Goal: Information Seeking & Learning: Learn about a topic

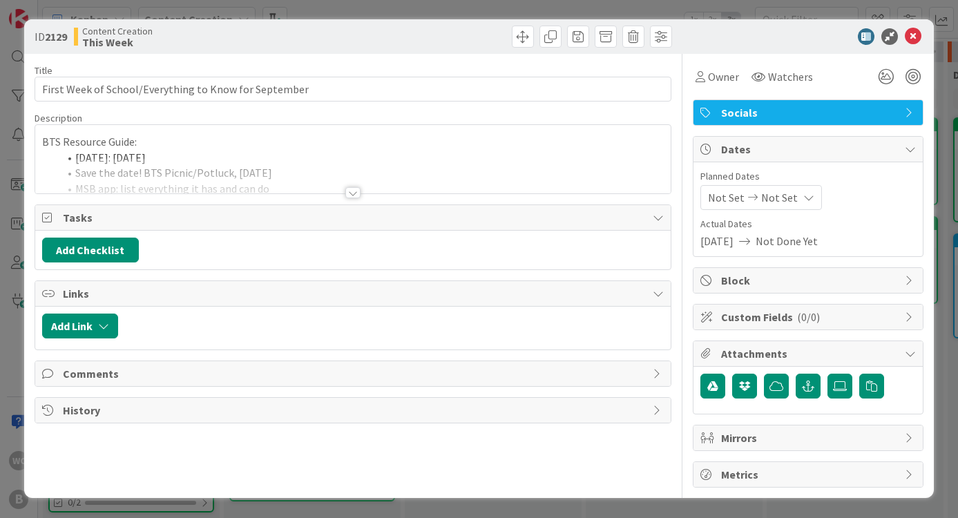
click at [398, 175] on div at bounding box center [353, 175] width 636 height 35
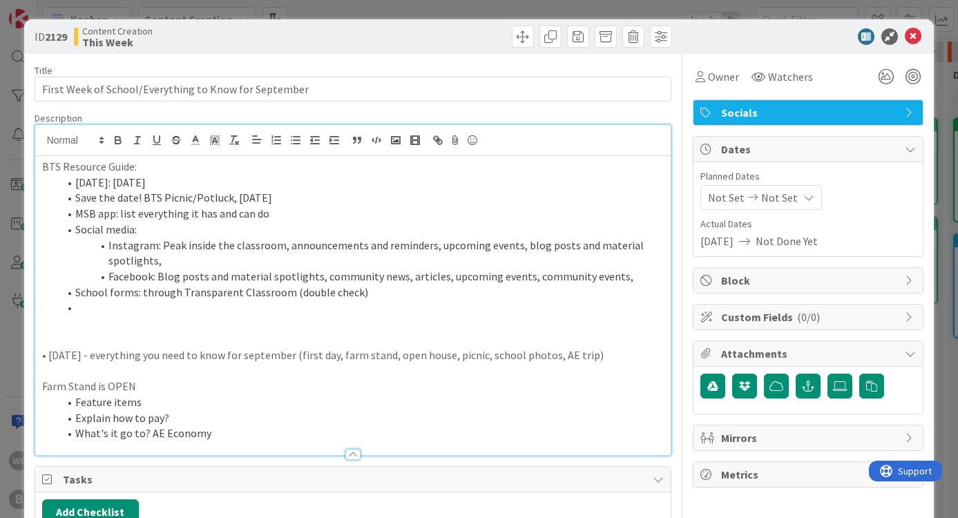
click at [949, 136] on div "ID 2129 Content Creation This Week Title 53 / 128 First Week of School/Everythi…" at bounding box center [479, 259] width 958 height 518
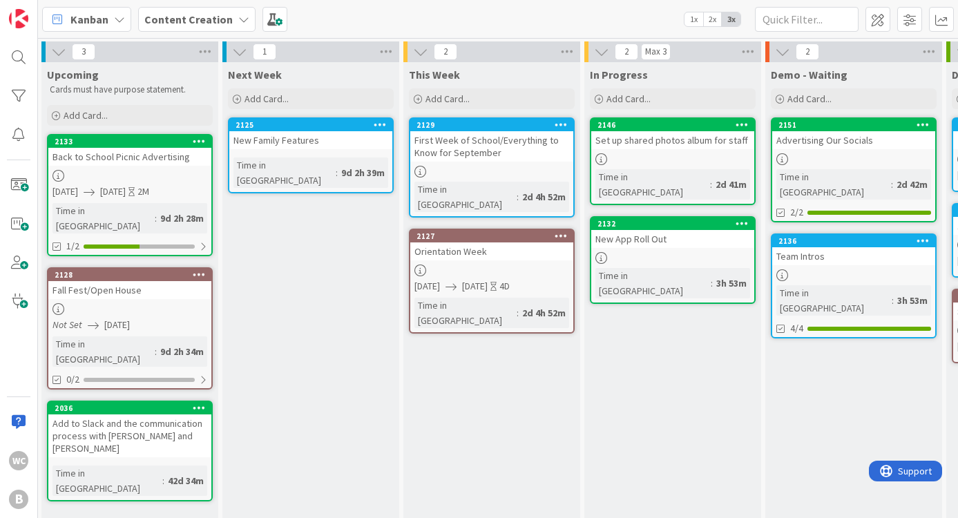
scroll to position [0, 188]
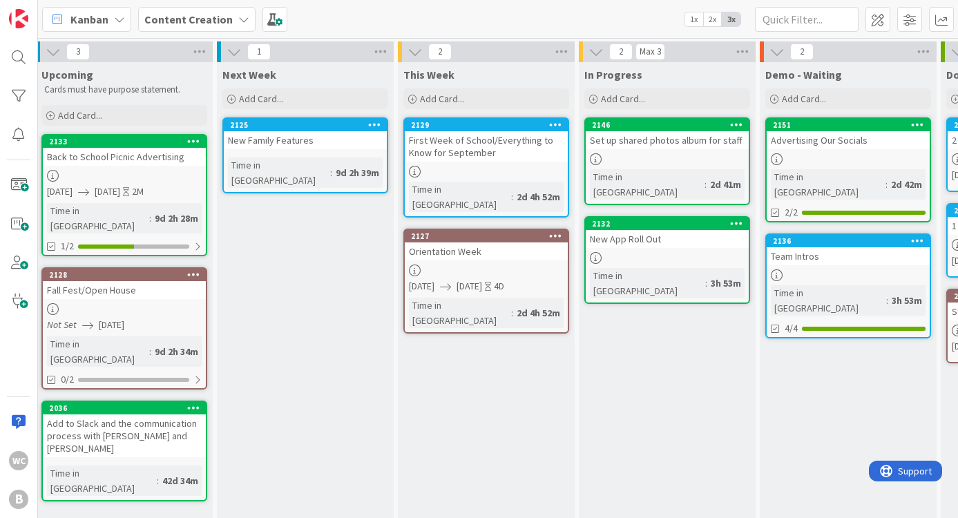
click at [828, 247] on div "Team Intros" at bounding box center [847, 256] width 163 height 18
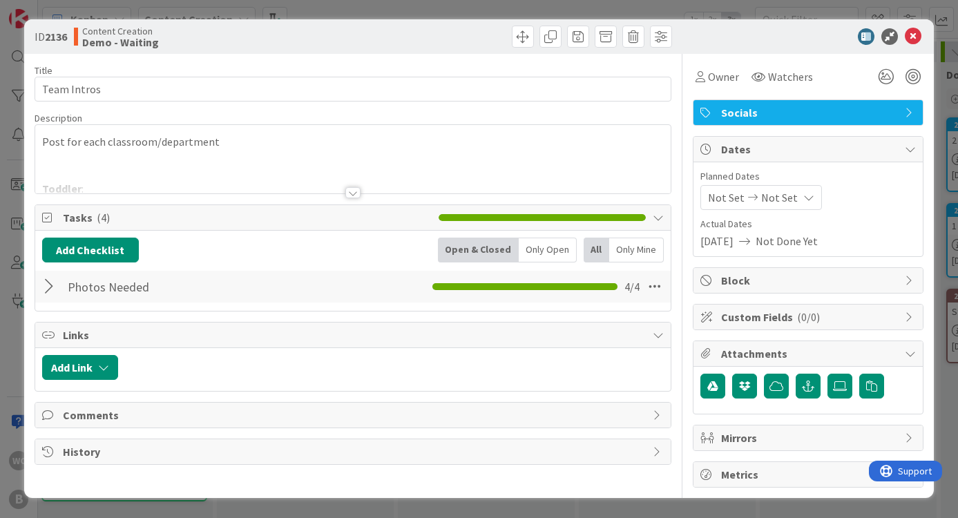
click at [196, 174] on div at bounding box center [353, 175] width 636 height 35
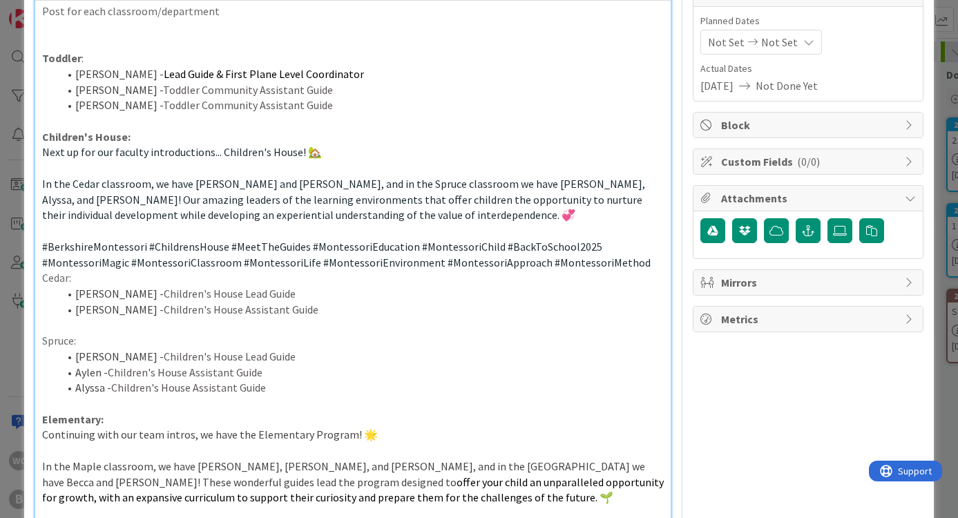
scroll to position [163, 0]
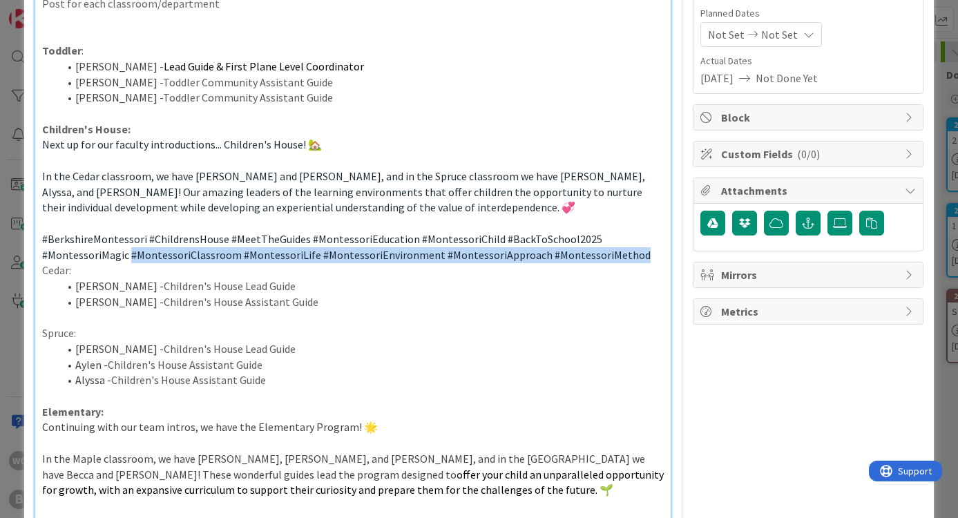
drag, startPoint x: 127, startPoint y: 246, endPoint x: 629, endPoint y: 251, distance: 501.9
click at [629, 251] on p "#BerkshireMontessori #ChildrensHouse #MeetTheGuides #MontessoriEducation #Monte…" at bounding box center [353, 246] width 622 height 31
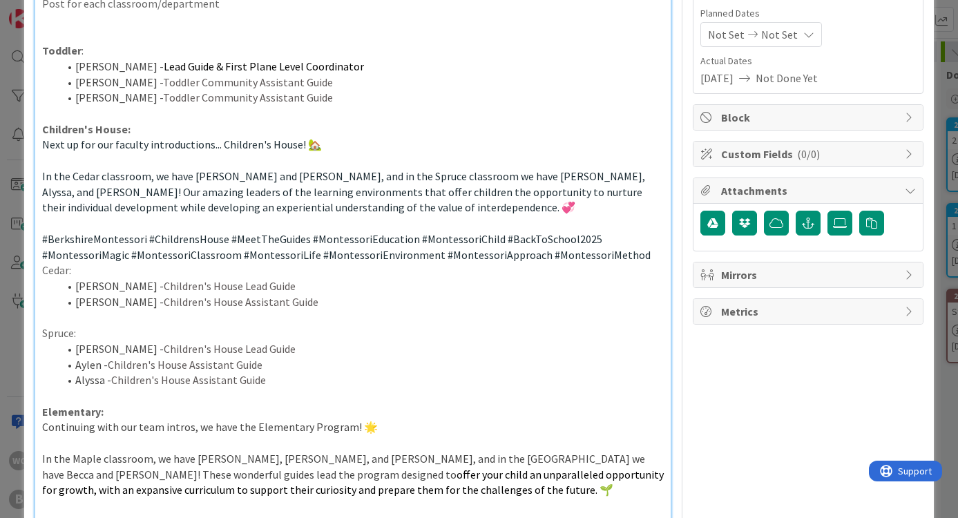
click at [947, 137] on div "ID 2136 Content Creation Demo - Waiting Title 11 / 128 Team Intros Description …" at bounding box center [479, 259] width 958 height 518
